Goal: Task Accomplishment & Management: Use online tool/utility

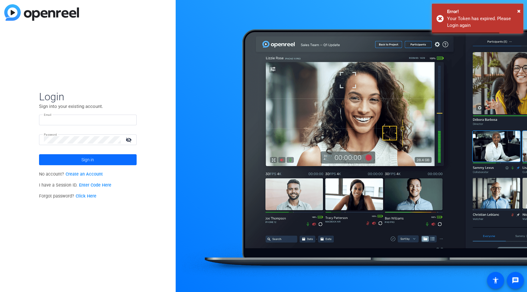
type input "[EMAIL_ADDRESS][DOMAIN_NAME]"
click at [97, 161] on span at bounding box center [88, 160] width 98 height 15
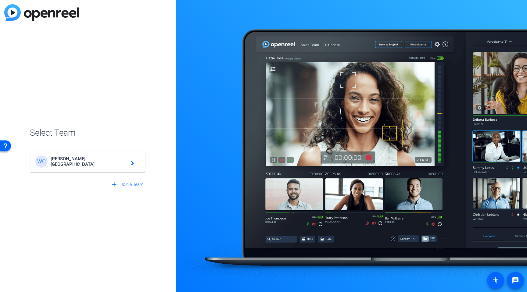
click at [97, 161] on span "[PERSON_NAME][GEOGRAPHIC_DATA]" at bounding box center [89, 161] width 76 height 11
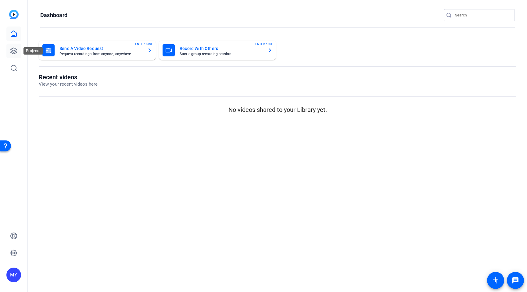
click at [8, 53] on link at bounding box center [13, 51] width 15 height 15
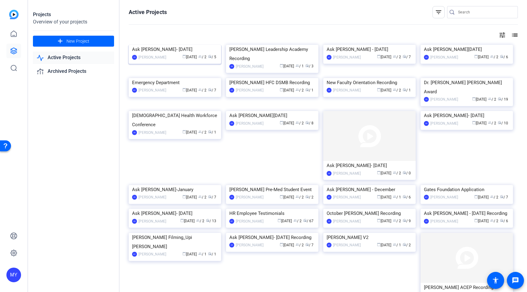
click at [196, 45] on img at bounding box center [175, 45] width 92 height 0
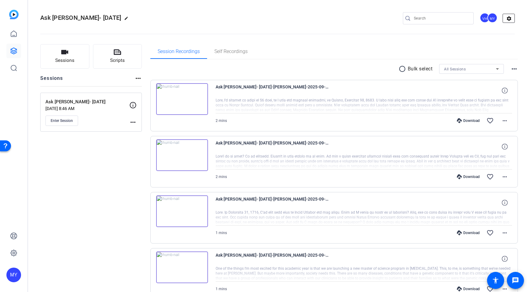
click at [507, 20] on mat-icon "settings" at bounding box center [509, 18] width 12 height 9
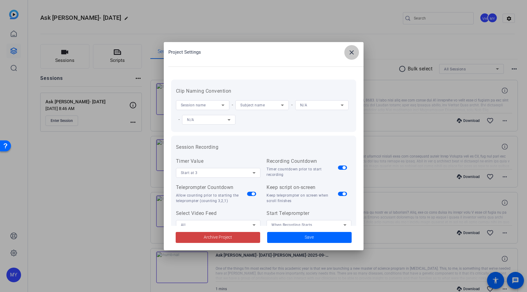
click at [350, 52] on mat-icon "close" at bounding box center [351, 52] width 7 height 7
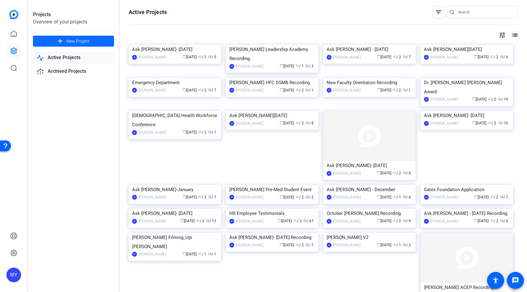
click at [70, 43] on span "New Project" at bounding box center [78, 41] width 23 height 6
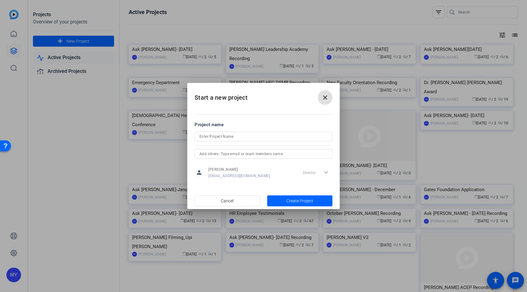
click at [213, 139] on input at bounding box center [264, 136] width 128 height 7
click at [215, 138] on input "Ask [PERSON_NAME] - October" at bounding box center [264, 136] width 128 height 7
click at [217, 136] on input "Ask [PERSON_NAME]/- October" at bounding box center [264, 136] width 128 height 7
click at [241, 138] on input "Ask [PERSON_NAME] - October" at bounding box center [264, 136] width 128 height 7
type input "Ask [PERSON_NAME] - October / Service Awards / [GEOGRAPHIC_DATA] Week / Thought…"
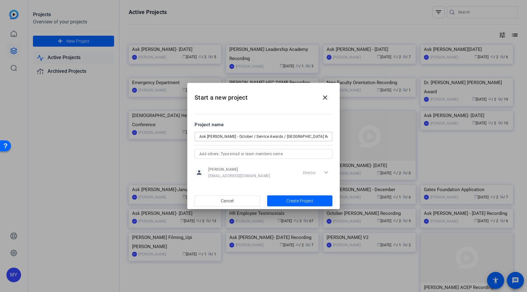
click at [263, 155] on input "text" at bounding box center [264, 153] width 128 height 7
click at [236, 166] on span "[PERSON_NAME]" at bounding box center [223, 166] width 29 height 5
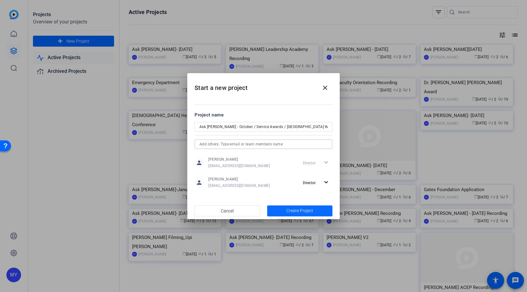
click at [303, 211] on span "Create Project" at bounding box center [300, 211] width 27 height 6
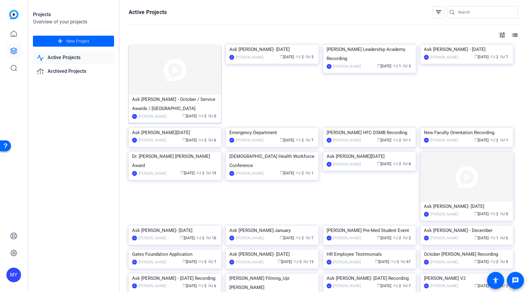
click at [177, 82] on img at bounding box center [175, 70] width 92 height 50
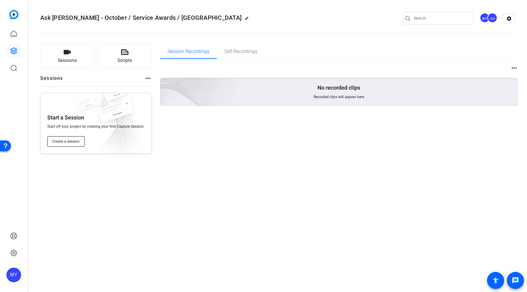
click at [68, 142] on span "Create a session" at bounding box center [65, 141] width 27 height 5
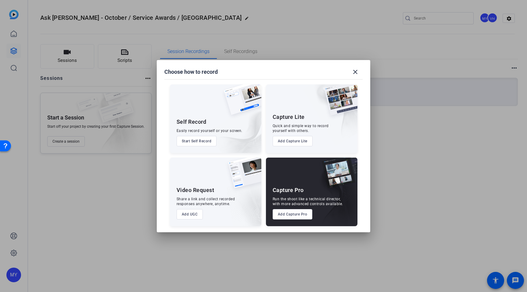
click at [305, 217] on button "Add Capture Pro" at bounding box center [293, 214] width 40 height 10
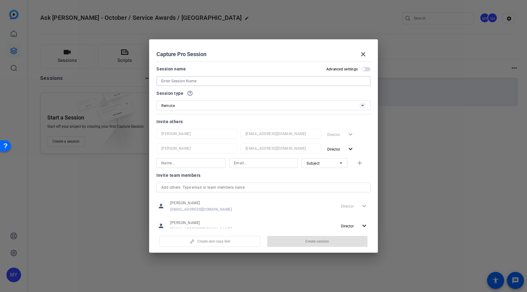
click at [192, 81] on input at bounding box center [263, 81] width 204 height 7
type input "D"
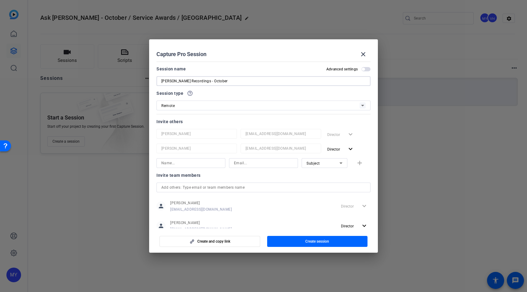
type input "[PERSON_NAME] Recordings - October"
click at [171, 164] on input at bounding box center [190, 163] width 59 height 7
type input "[PERSON_NAME]"
click at [240, 162] on input at bounding box center [263, 163] width 59 height 7
type input "[EMAIL_ADDRESS][DOMAIN_NAME]"
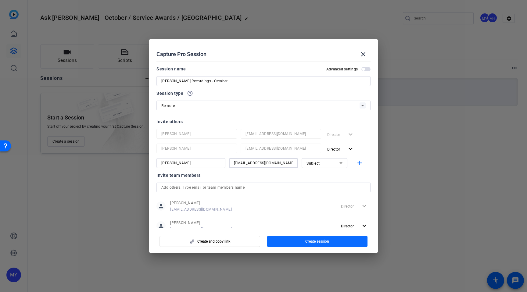
click at [305, 240] on span "Create session" at bounding box center [317, 241] width 24 height 5
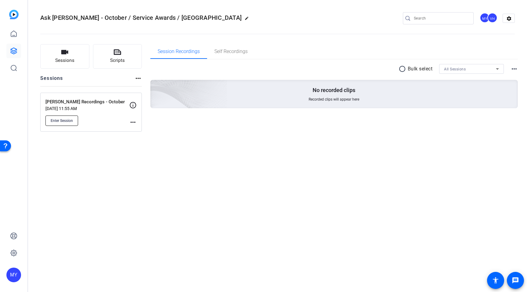
click at [64, 118] on button "Enter Session" at bounding box center [61, 121] width 33 height 10
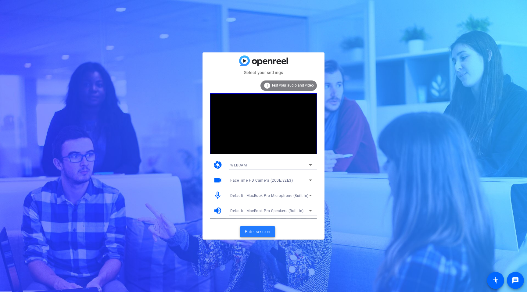
click at [259, 231] on span "Enter session" at bounding box center [257, 232] width 25 height 6
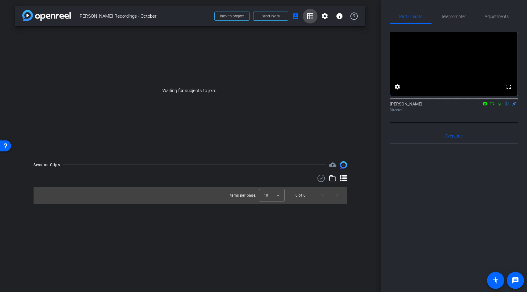
click at [312, 17] on mat-icon "grid_on" at bounding box center [310, 16] width 7 height 7
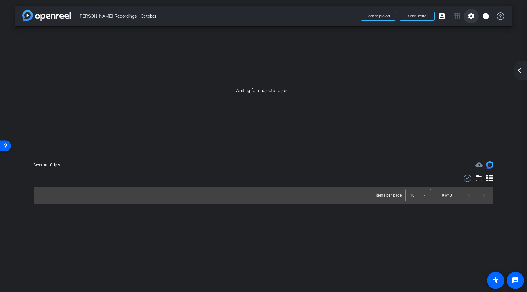
click at [470, 16] on mat-icon "settings" at bounding box center [471, 16] width 7 height 7
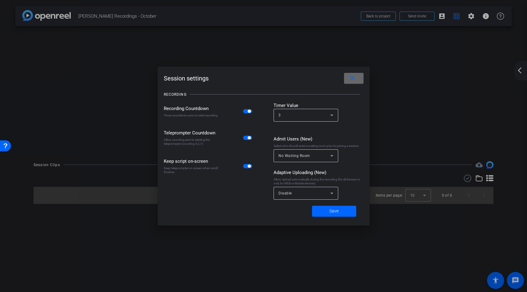
click at [356, 78] on span at bounding box center [354, 78] width 20 height 15
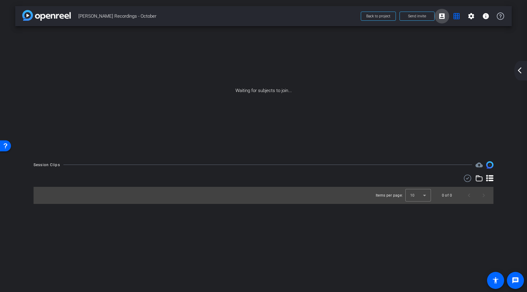
click at [439, 15] on mat-icon "account_box" at bounding box center [441, 16] width 7 height 7
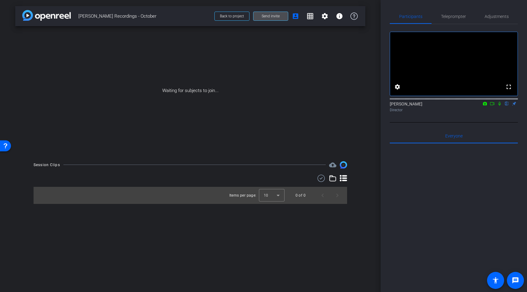
click at [262, 15] on span at bounding box center [271, 16] width 34 height 15
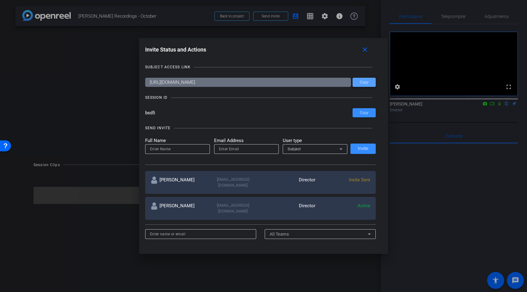
click at [367, 81] on span "Copy" at bounding box center [364, 82] width 9 height 5
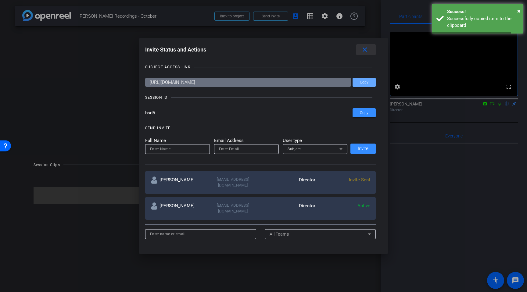
click at [364, 49] on mat-icon "close" at bounding box center [365, 50] width 8 height 8
